Goal: Information Seeking & Learning: Learn about a topic

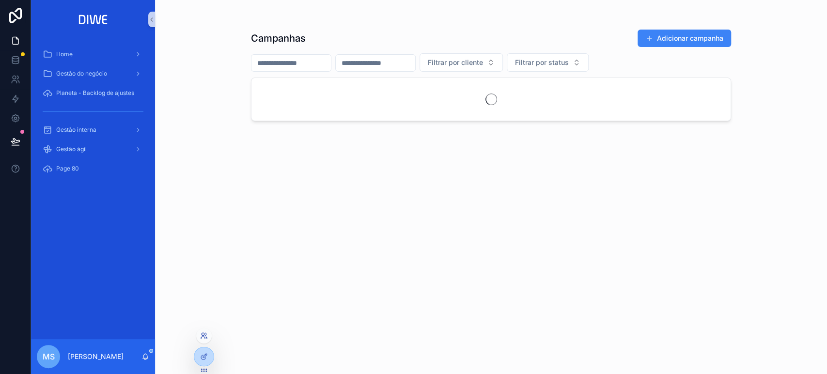
click at [202, 333] on icon at bounding box center [204, 336] width 8 height 8
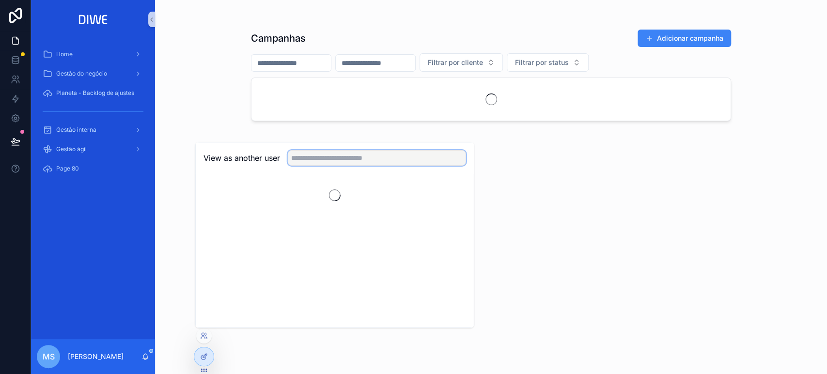
click at [334, 150] on input "text" at bounding box center [377, 157] width 178 height 15
type input "***"
click at [456, 190] on button "Select" at bounding box center [453, 193] width 25 height 14
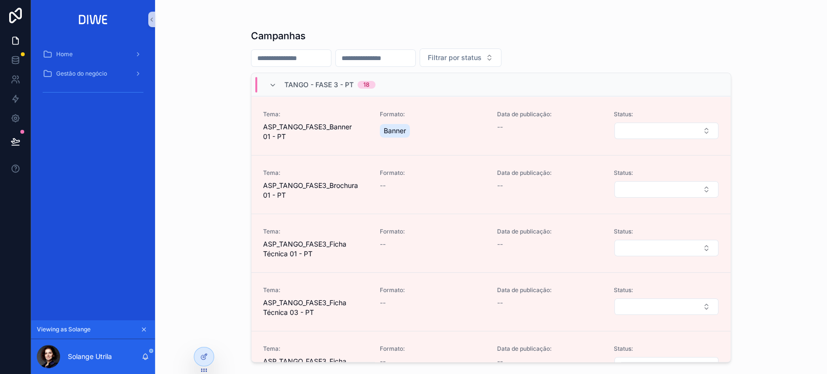
click at [324, 81] on span "TANGO - FASE 3 - PT" at bounding box center [318, 85] width 69 height 10
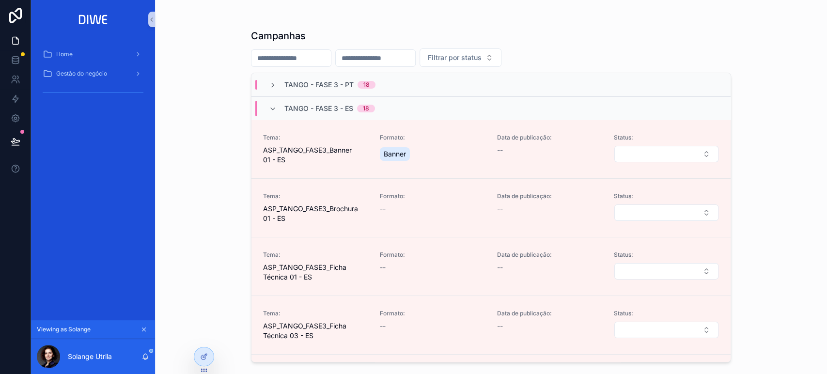
click at [350, 107] on span "TANGO - FASE 3 - ES" at bounding box center [318, 109] width 69 height 10
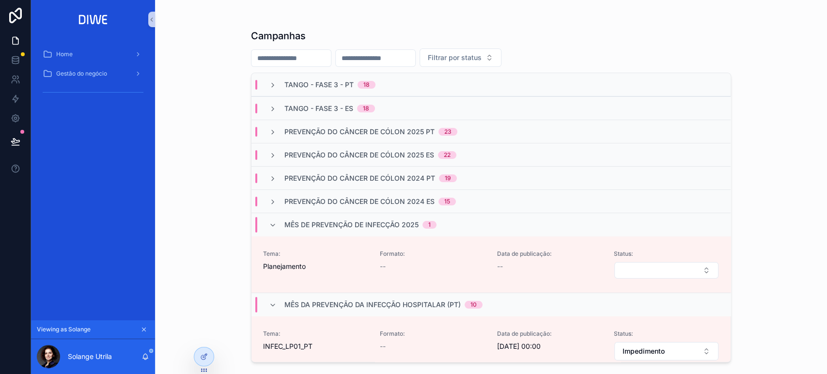
click at [354, 229] on span "Mês de prevenção de infecção 2025" at bounding box center [351, 225] width 134 height 10
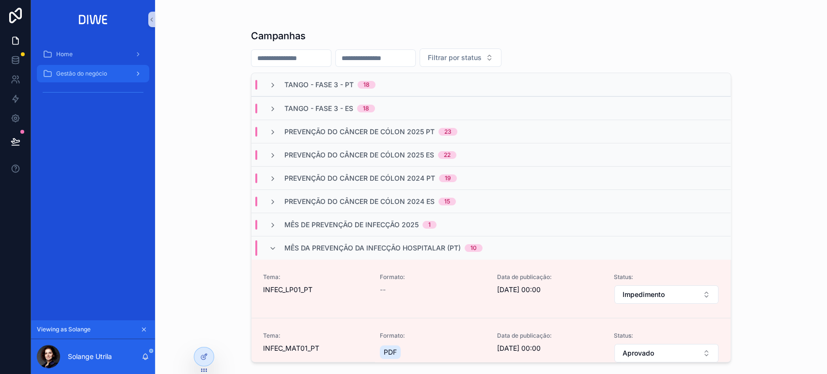
click at [83, 77] on span "Gestão do negócio" at bounding box center [81, 74] width 51 height 8
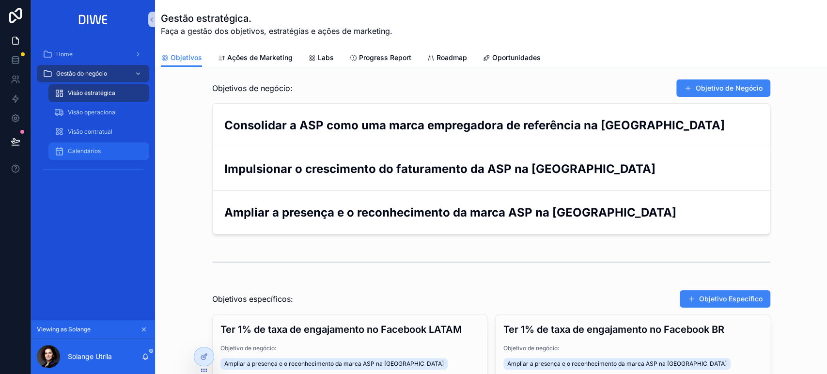
click at [97, 151] on span "Calendários" at bounding box center [84, 151] width 33 height 8
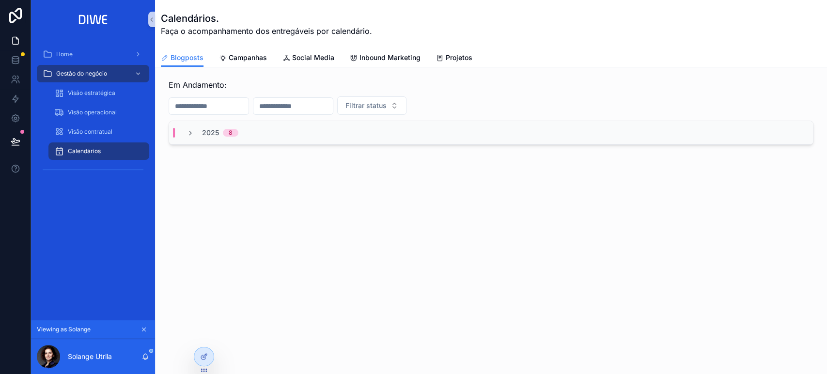
click at [262, 131] on div "2025 8" at bounding box center [491, 132] width 644 height 23
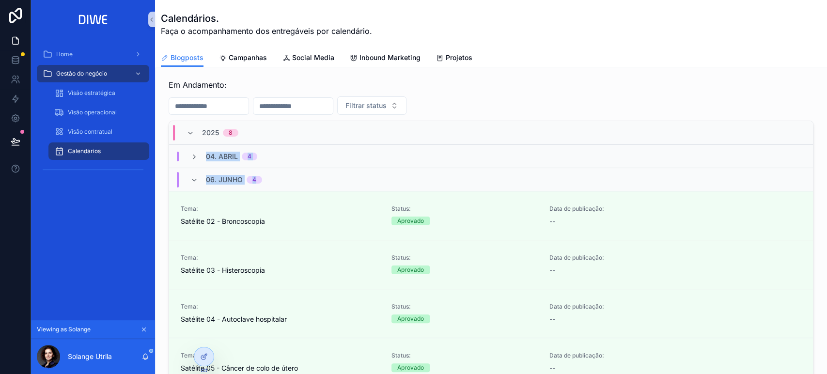
drag, startPoint x: 813, startPoint y: 140, endPoint x: 826, endPoint y: 182, distance: 43.8
click at [826, 182] on div "Calendários. Faça o acompanhamento dos entregáveis por calendário. Blogposts Bl…" at bounding box center [491, 187] width 672 height 374
click at [338, 176] on div "06. Junho 4" at bounding box center [491, 179] width 644 height 23
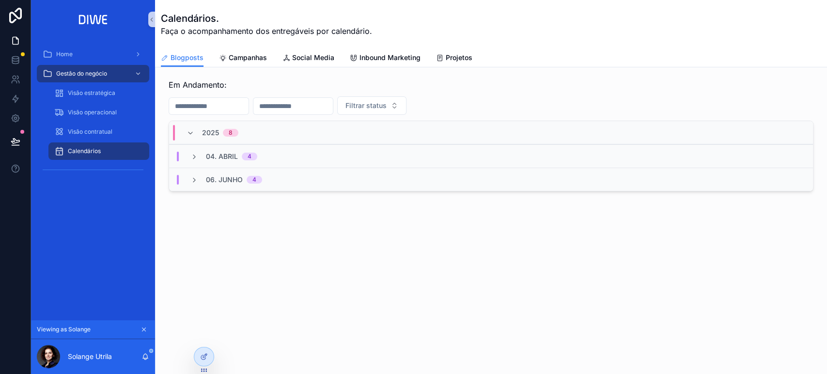
click at [283, 152] on div "04. Abril 4" at bounding box center [491, 155] width 644 height 23
